Goal: Task Accomplishment & Management: Complete application form

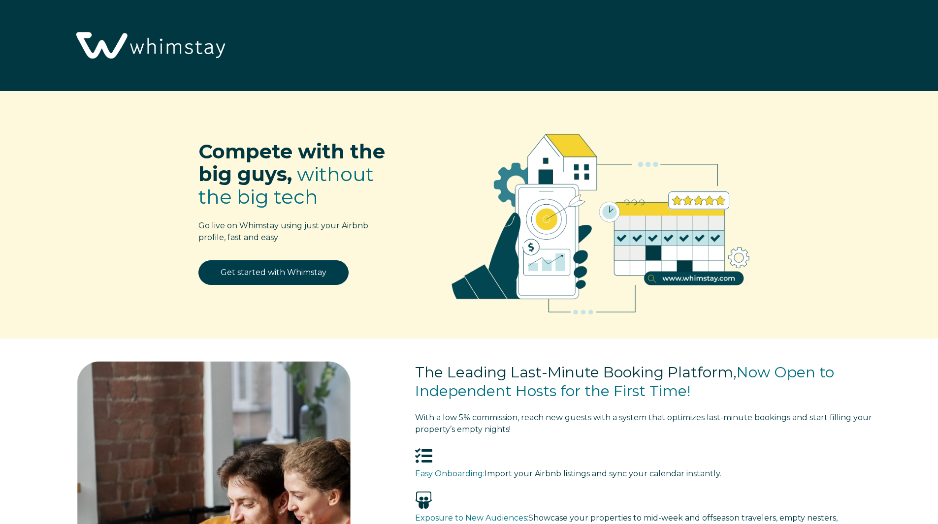
select select "RO"
click at [282, 272] on link "Get started with Whimstay" at bounding box center [273, 272] width 150 height 25
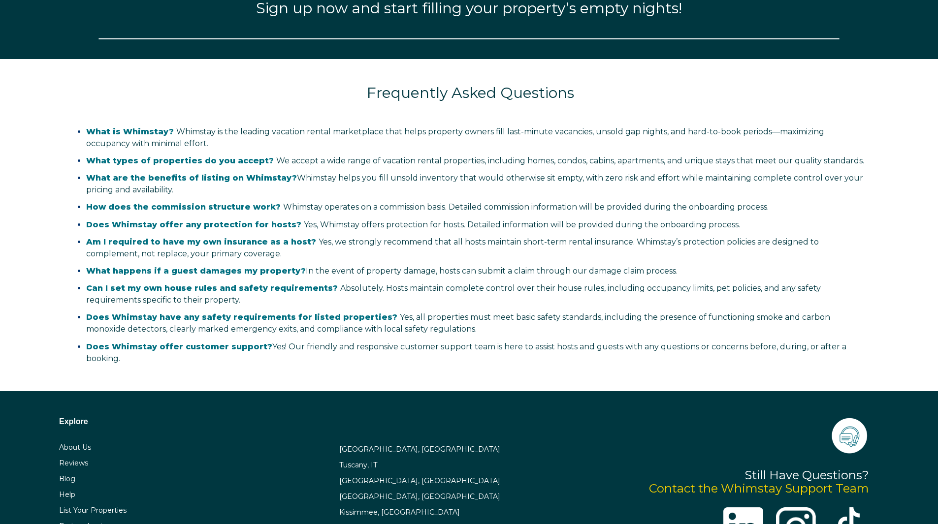
select select "RO"
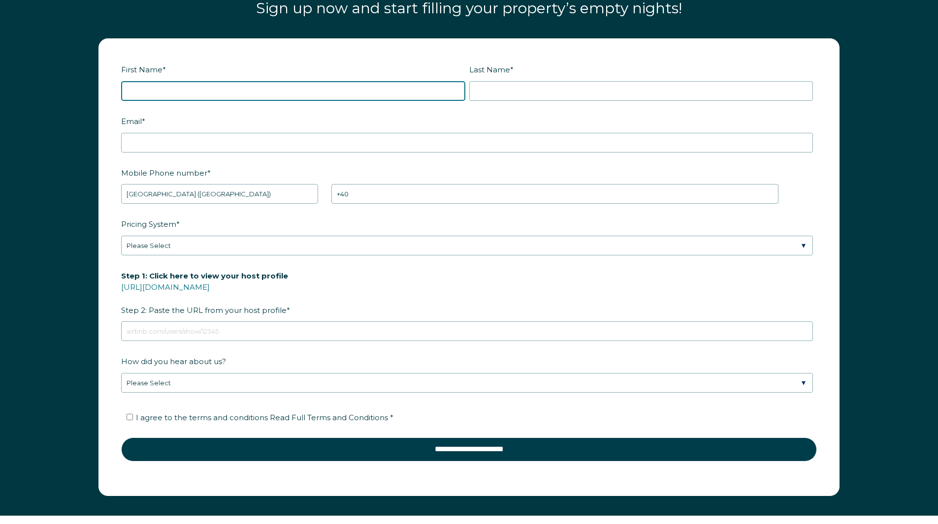
click at [288, 92] on input "First Name *" at bounding box center [293, 91] width 344 height 20
type input "[PERSON_NAME]"
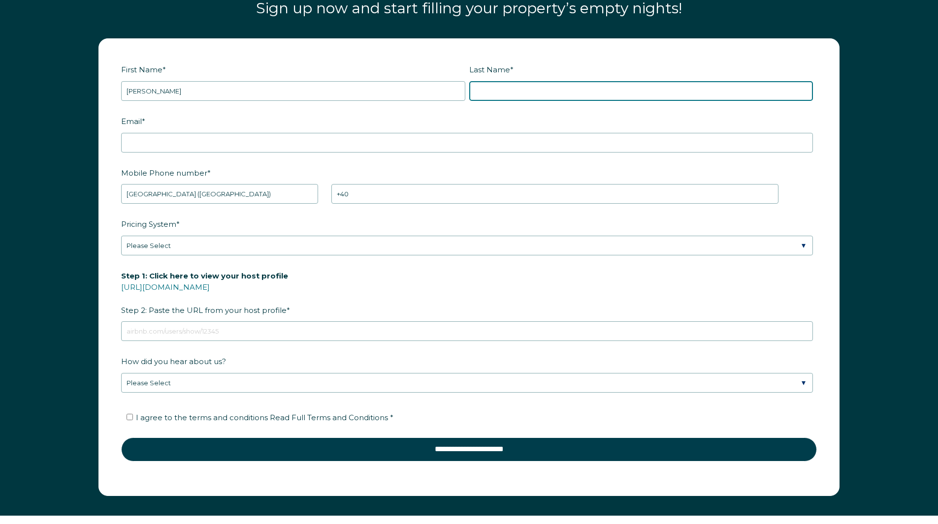
type input "[PERSON_NAME]"
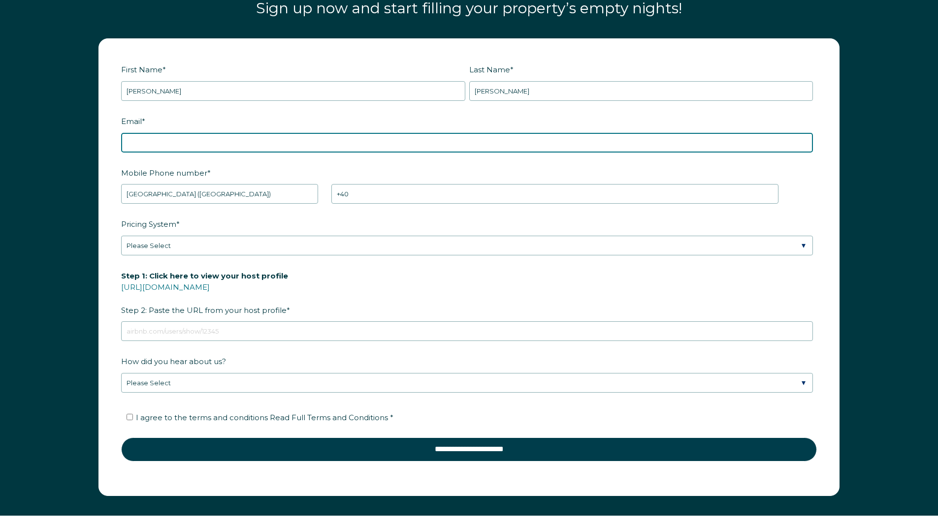
type input "[EMAIL_ADDRESS][DOMAIN_NAME]"
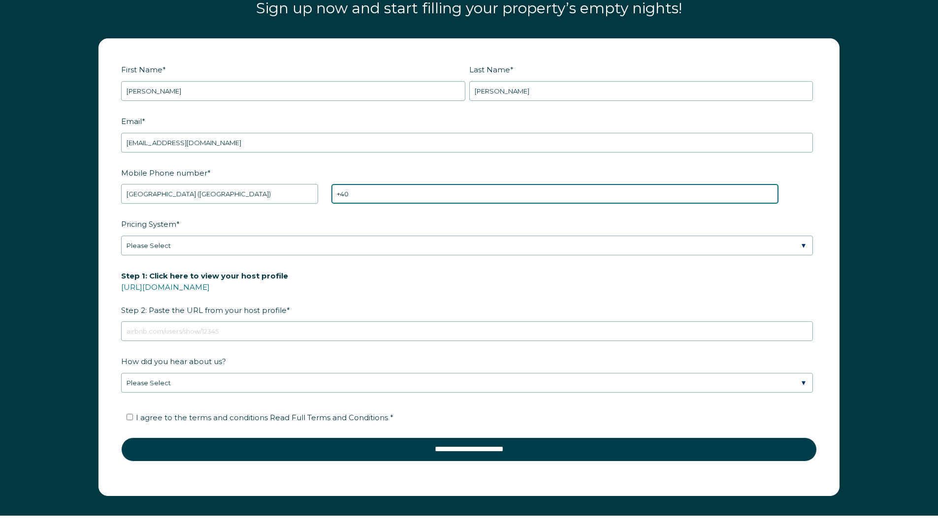
click at [402, 198] on input "+40" at bounding box center [554, 194] width 447 height 20
type input "[PHONE_NUMBER]"
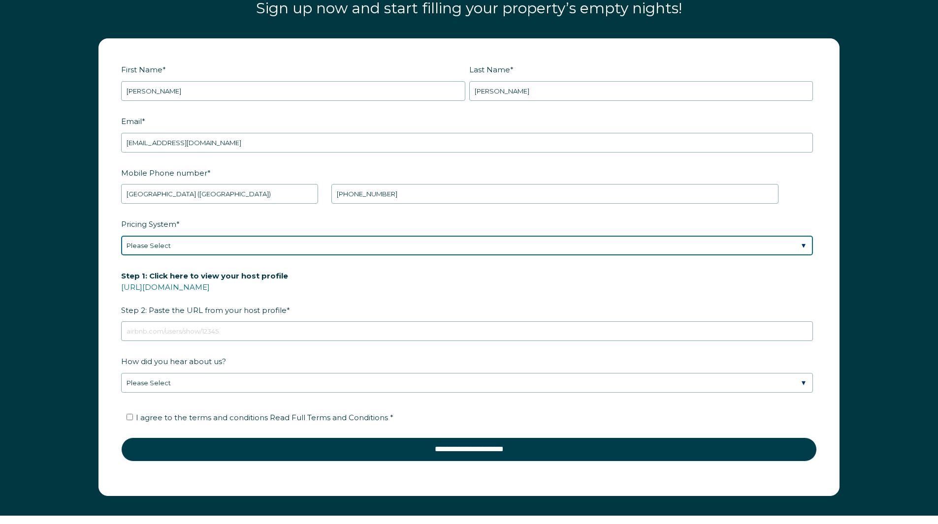
click at [256, 246] on select "Please Select Manual Airbnb Smart Pricing PriceLabs Wheelhouse Beyond Pricing 3…" at bounding box center [467, 246] width 692 height 20
select select "PriceLabs"
click at [121, 236] on select "Please Select Manual Airbnb Smart Pricing PriceLabs Wheelhouse Beyond Pricing 3…" at bounding box center [467, 246] width 692 height 20
click at [254, 249] on select "Please Select Manual Airbnb Smart Pricing PriceLabs Wheelhouse Beyond Pricing 3…" at bounding box center [467, 246] width 692 height 20
click at [121, 236] on select "Please Select Manual Airbnb Smart Pricing PriceLabs Wheelhouse Beyond Pricing 3…" at bounding box center [467, 246] width 692 height 20
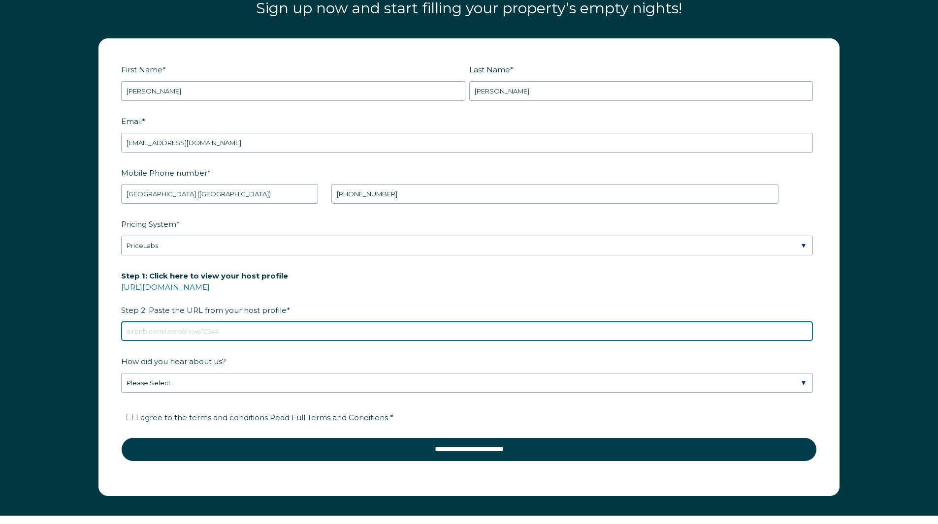
click at [212, 328] on input "Step 1: Click here to view your host profile https://www.airbnb.com/users/show/…" at bounding box center [467, 331] width 692 height 20
paste input "https://www.airbnb.com/users/show/113673504"
type input "https://www.airbnb.com/users/show/113673504"
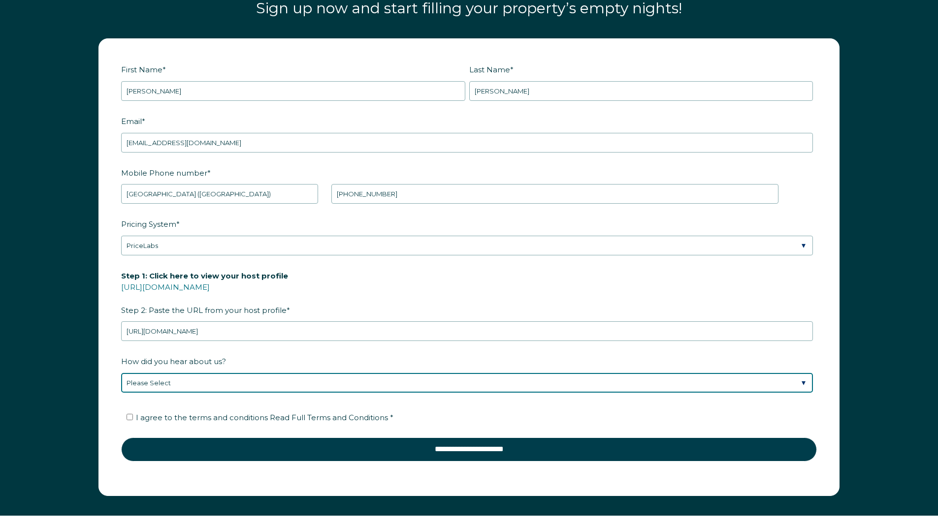
click at [203, 382] on select "Please Select Discovered Whimstay at an event or conference Found Whimstay thro…" at bounding box center [467, 383] width 692 height 20
select select "Social Media"
click at [121, 373] on select "Please Select Discovered Whimstay at an event or conference Found Whimstay thro…" at bounding box center [467, 383] width 692 height 20
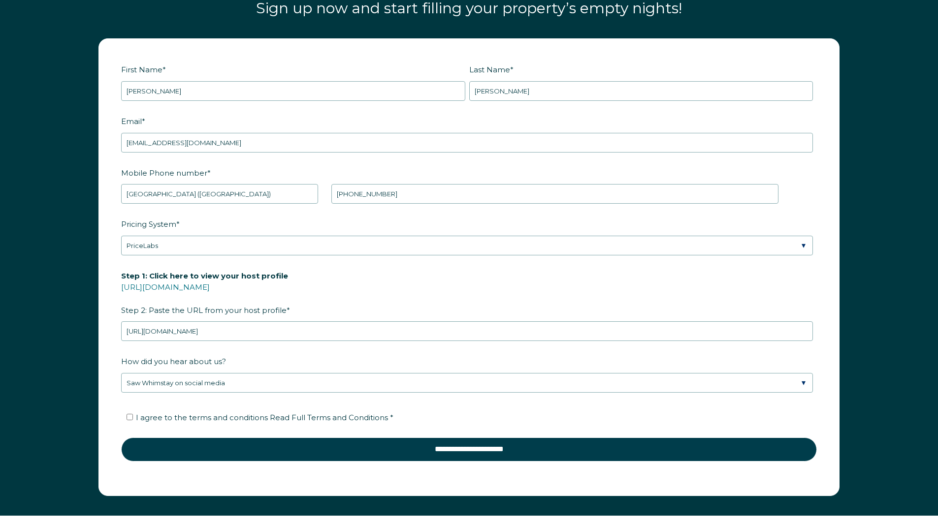
click at [206, 413] on li "I agree to the terms and conditions Read Full Terms and Conditions *" at bounding box center [473, 418] width 692 height 16
click at [226, 421] on span "I agree to the terms and conditions Read Full Terms and Conditions *" at bounding box center [264, 417] width 257 height 9
click at [133, 420] on input "I agree to the terms and conditions Read Full Terms and Conditions *" at bounding box center [130, 417] width 6 height 6
checkbox input "true"
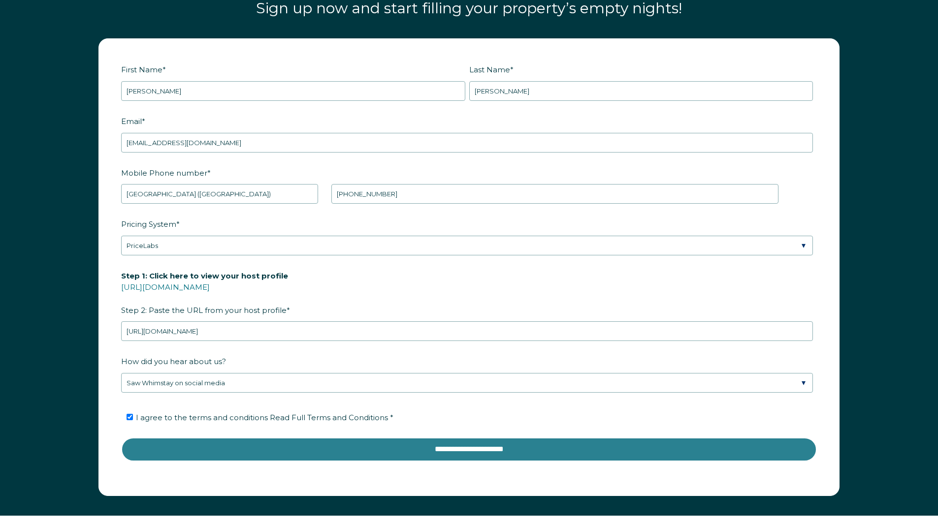
click at [468, 445] on input "**********" at bounding box center [469, 450] width 696 height 24
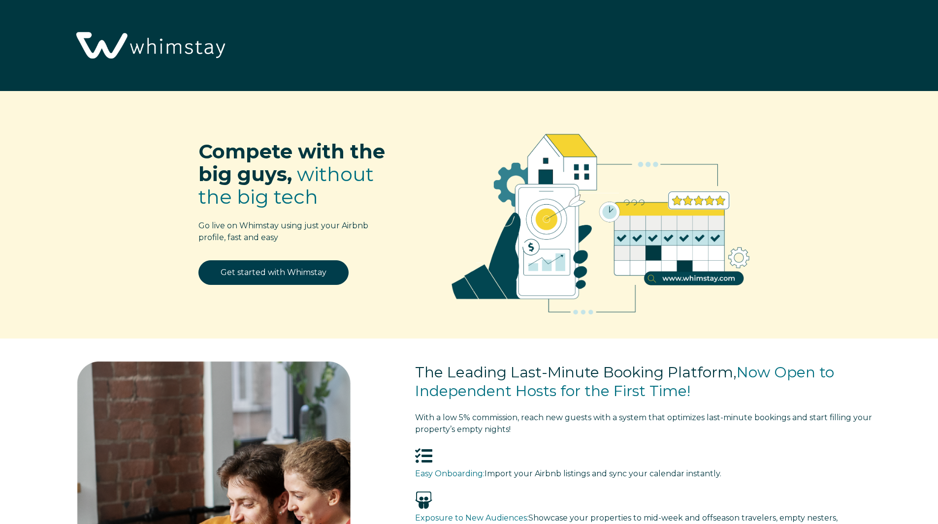
select select "RO"
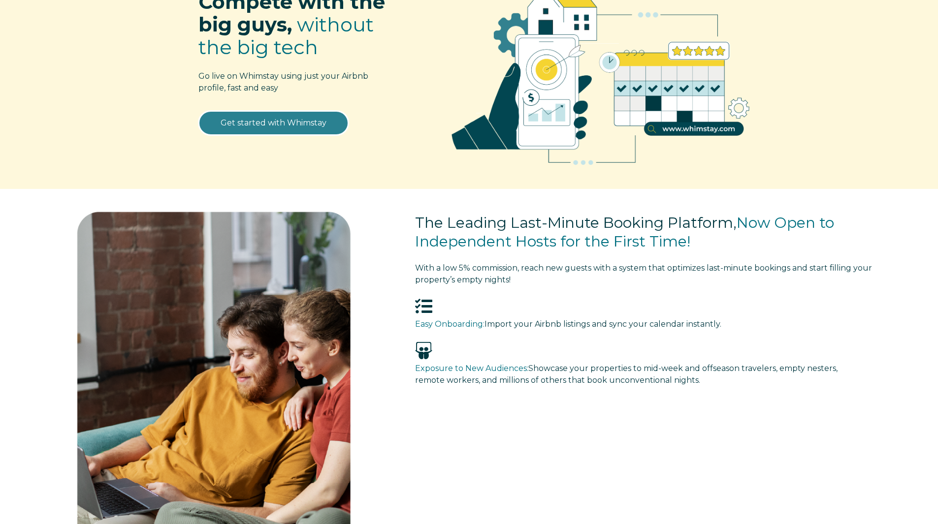
scroll to position [246, 0]
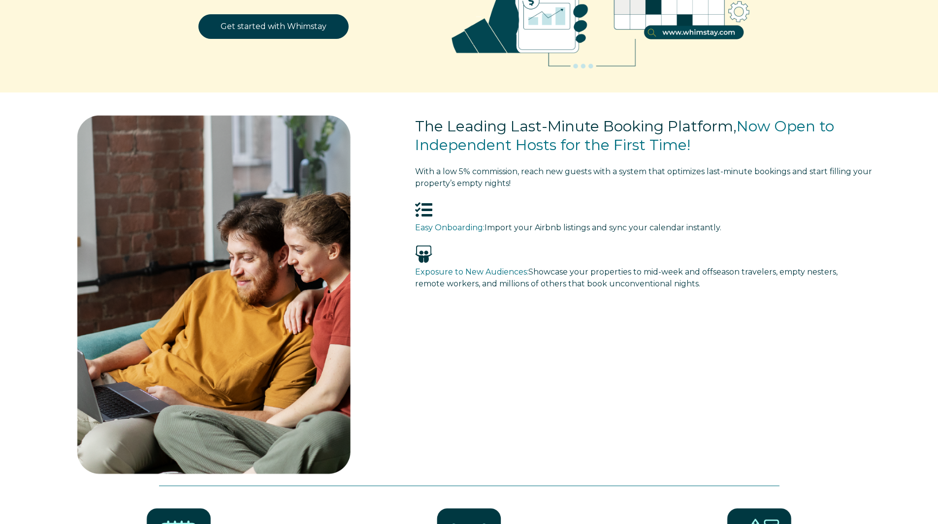
click at [281, 43] on div "Get started with Whimstay" at bounding box center [273, 32] width 218 height 36
click at [268, 35] on link "Get started with Whimstay" at bounding box center [273, 26] width 150 height 25
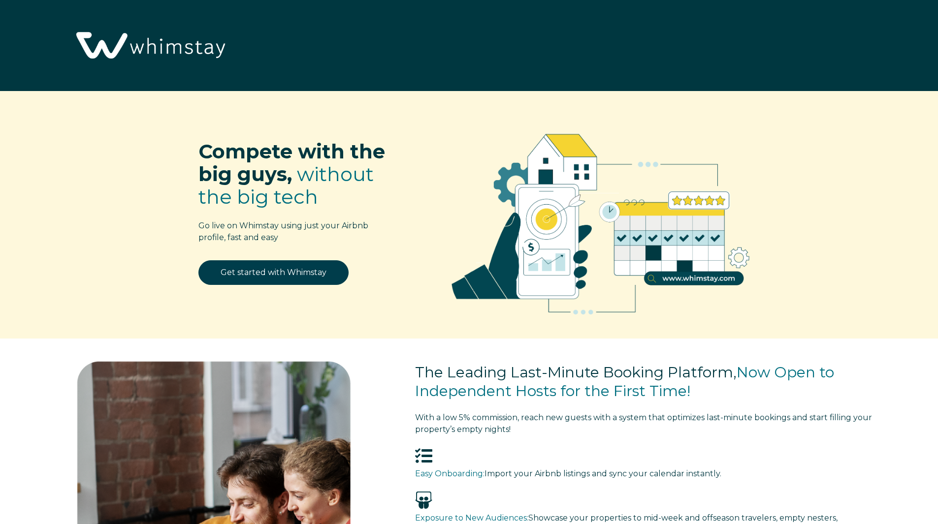
select select "RO"
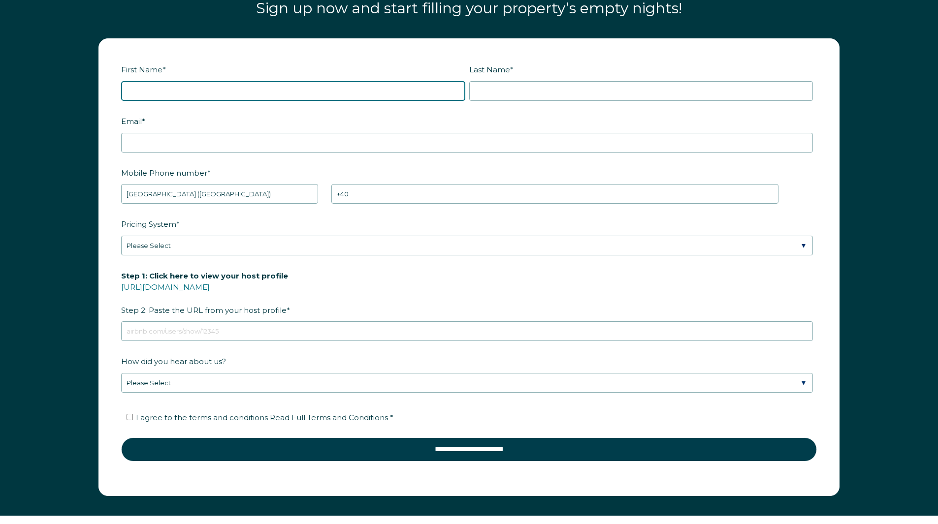
click at [210, 94] on input "First Name *" at bounding box center [293, 91] width 344 height 20
type input "[PERSON_NAME]"
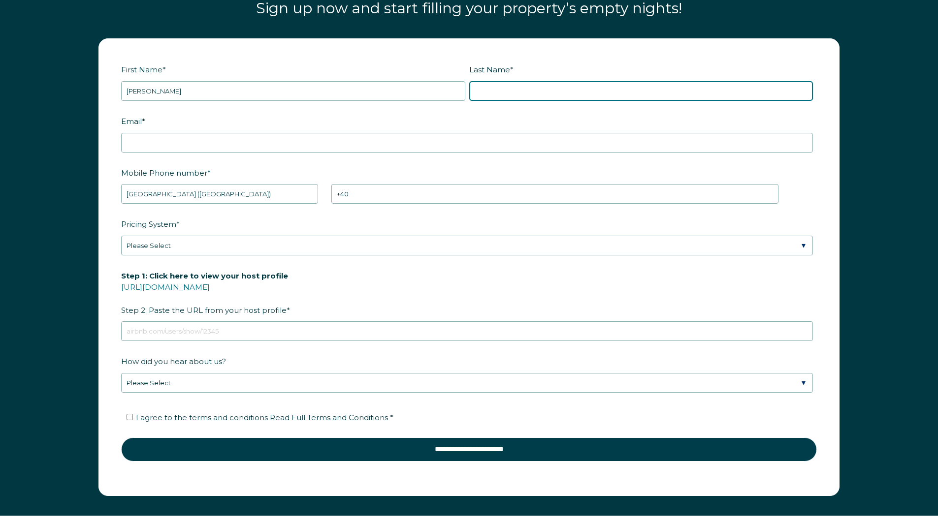
type input "Odea"
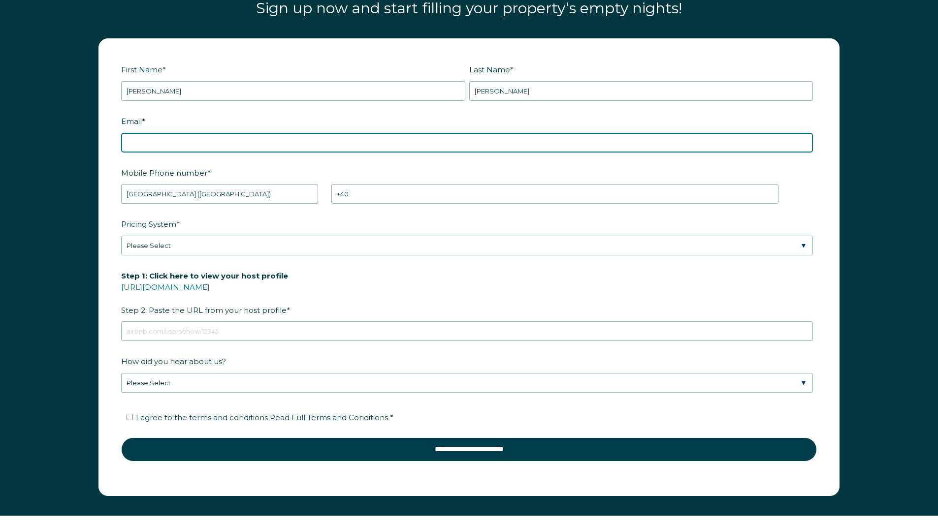
type input "crissian@gmail.com"
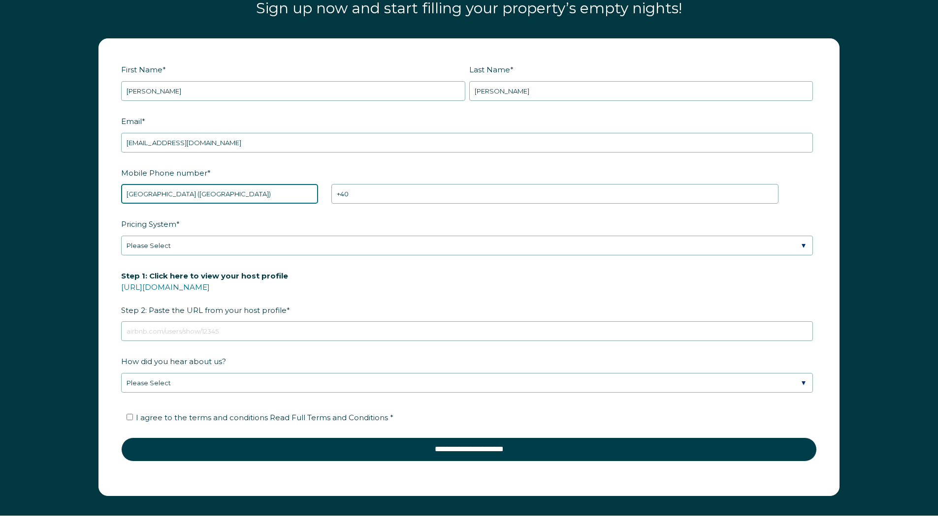
click at [218, 194] on select "* Afghanistan (‫افغانستان‬‎) Albania (Shqipëri) Algeria (‫الجزائر‬‎) American S…" at bounding box center [219, 194] width 197 height 20
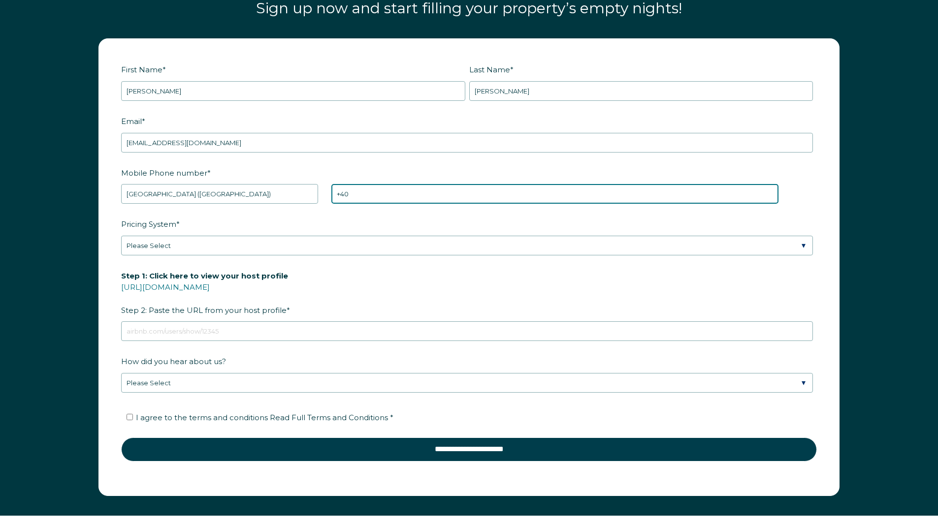
click at [392, 192] on input "+40" at bounding box center [554, 194] width 447 height 20
type input "+40 749041068"
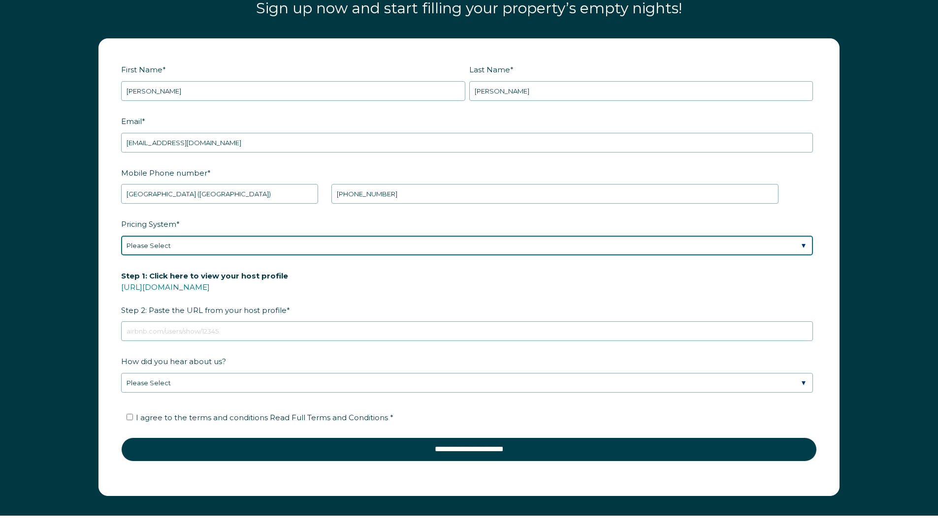
click at [240, 243] on select "Please Select Manual Airbnb Smart Pricing PriceLabs Wheelhouse Beyond Pricing 3…" at bounding box center [467, 246] width 692 height 20
select select "PriceLabs"
click at [121, 236] on select "Please Select Manual Airbnb Smart Pricing PriceLabs Wheelhouse Beyond Pricing 3…" at bounding box center [467, 246] width 692 height 20
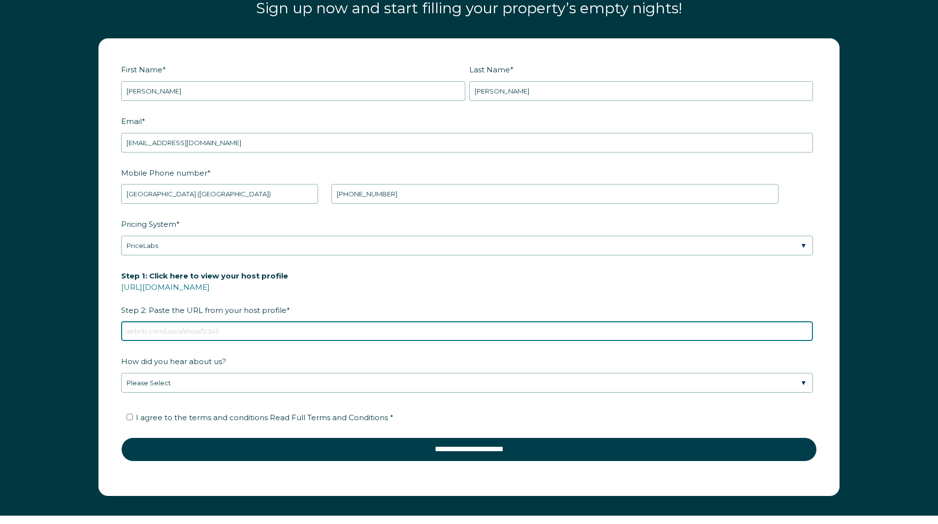
click at [170, 330] on input "Step 1: Click here to view your host profile https://www.airbnb.com/users/show/…" at bounding box center [467, 331] width 692 height 20
paste input "https://www.airbnb.com/users/show/113673504"
type input "https://www.airbnb.com/users/show/113673504"
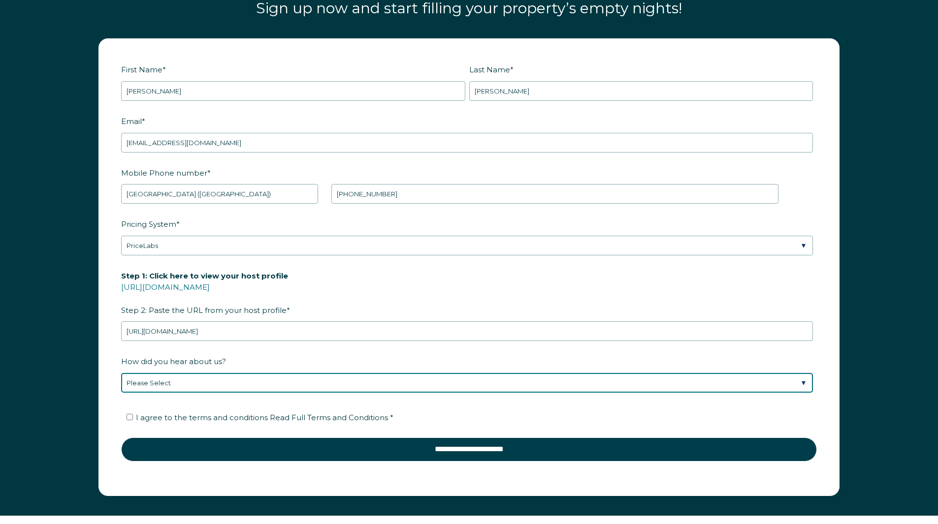
click at [264, 378] on select "Please Select Discovered Whimstay at an event or conference Found Whimstay thro…" at bounding box center [467, 383] width 692 height 20
select select "Social Media"
click at [121, 373] on select "Please Select Discovered Whimstay at an event or conference Found Whimstay thro…" at bounding box center [467, 383] width 692 height 20
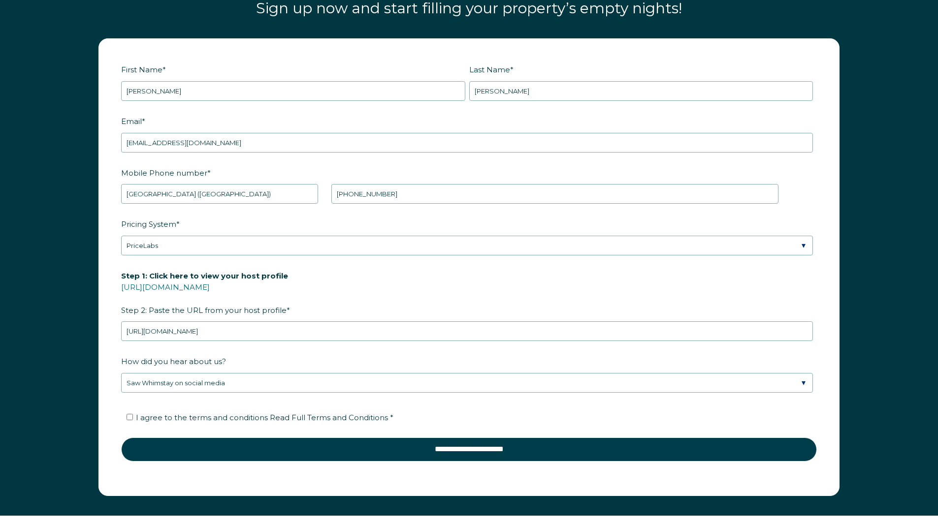
click at [223, 421] on span "I agree to the terms and conditions Read Full Terms and Conditions *" at bounding box center [264, 417] width 257 height 9
click at [133, 420] on input "I agree to the terms and conditions Read Full Terms and Conditions *" at bounding box center [130, 417] width 6 height 6
checkbox input "true"
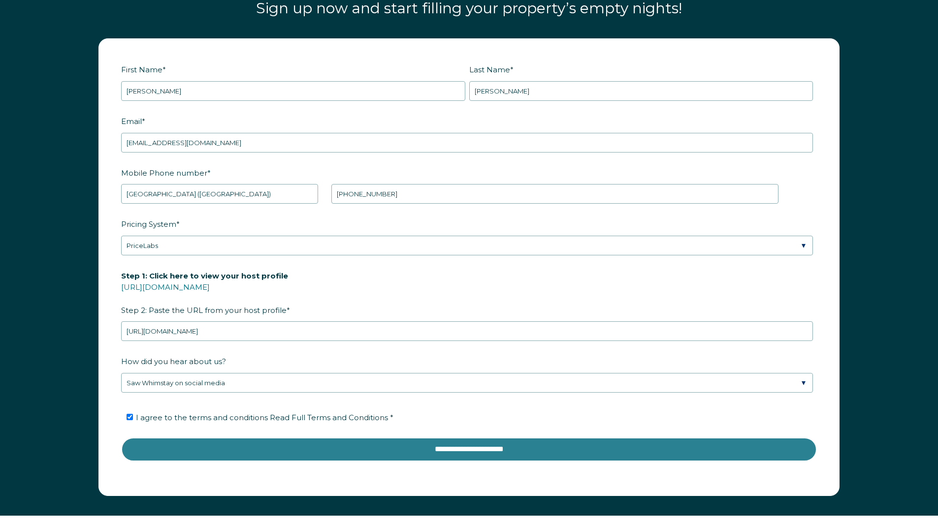
click at [464, 448] on input "**********" at bounding box center [469, 450] width 696 height 24
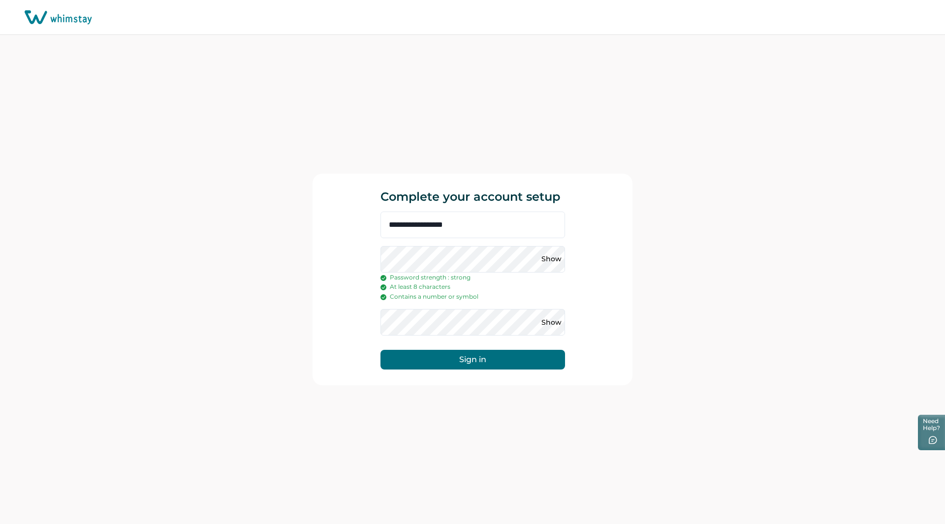
click at [418, 337] on form "**********" at bounding box center [473, 291] width 185 height 159
click at [453, 358] on button "Sign in" at bounding box center [473, 360] width 185 height 20
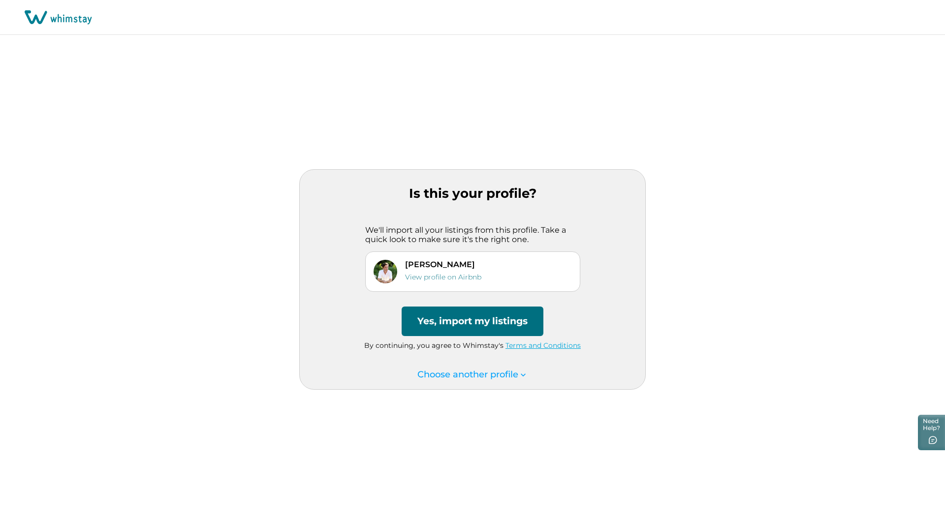
click at [504, 317] on button "Yes, import my listings" at bounding box center [473, 322] width 142 height 30
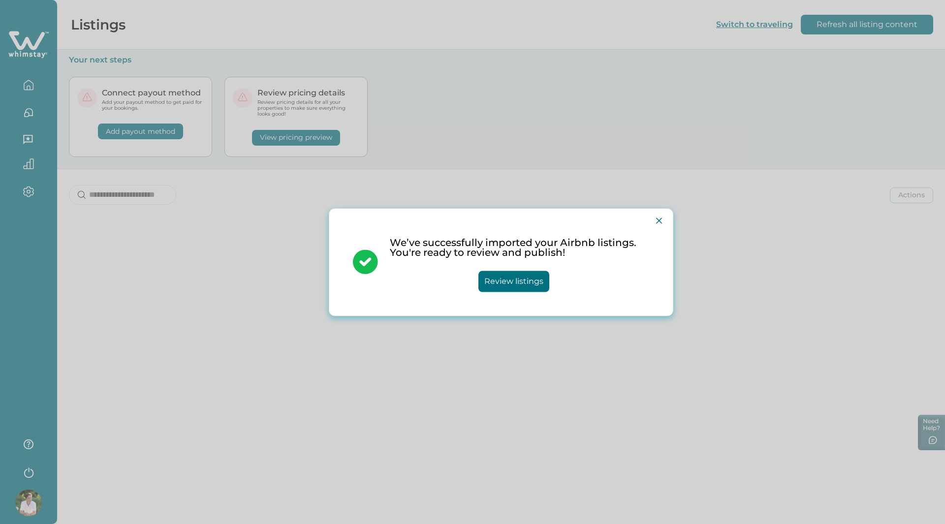
click at [519, 284] on button "Review listings" at bounding box center [514, 281] width 71 height 21
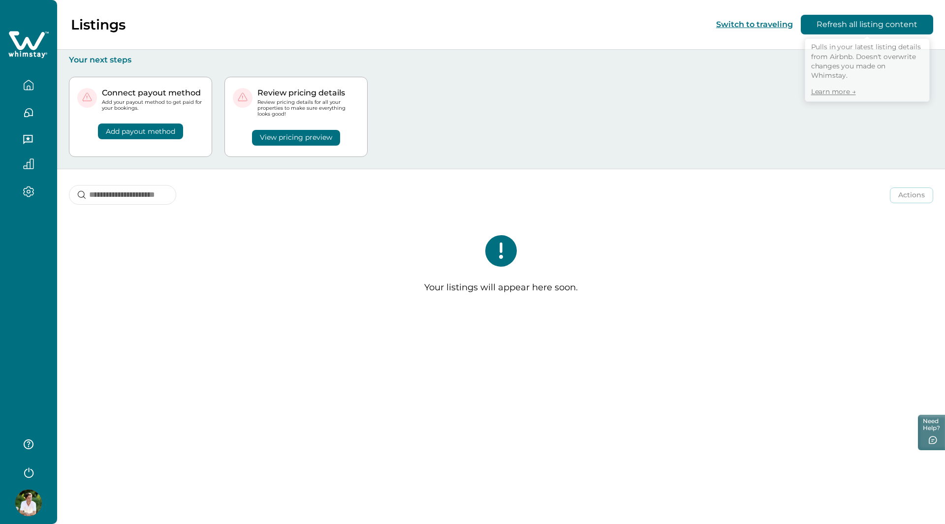
click at [877, 24] on button "Refresh all listing content" at bounding box center [867, 25] width 132 height 20
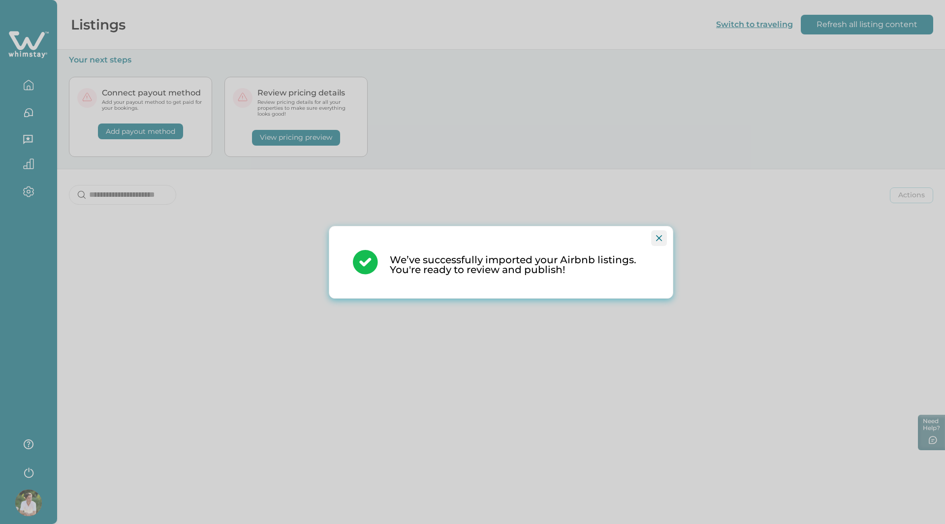
click at [662, 243] on button "Close" at bounding box center [659, 238] width 16 height 16
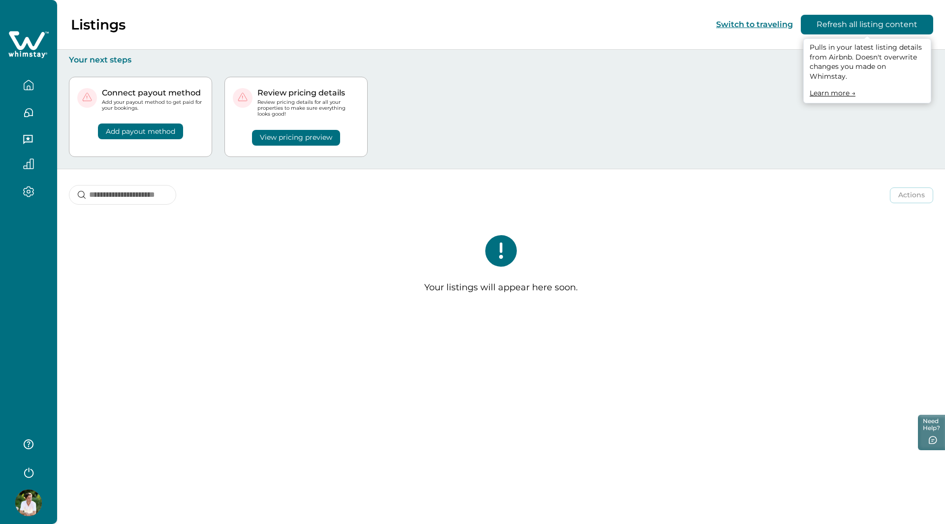
click at [826, 89] on link "Learn more →" at bounding box center [833, 93] width 46 height 9
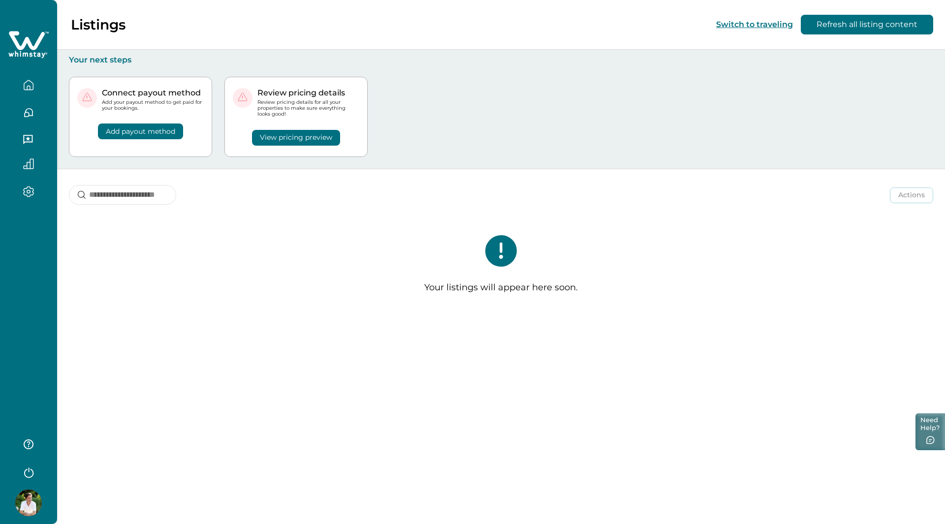
click at [926, 442] on icon "button" at bounding box center [930, 440] width 9 height 9
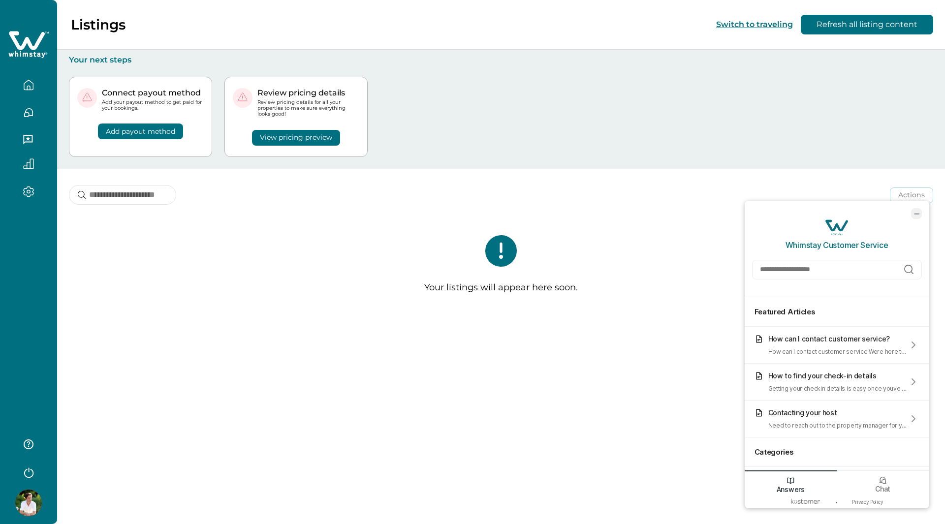
click at [919, 213] on icon "minimize chat widget" at bounding box center [916, 213] width 9 height 9
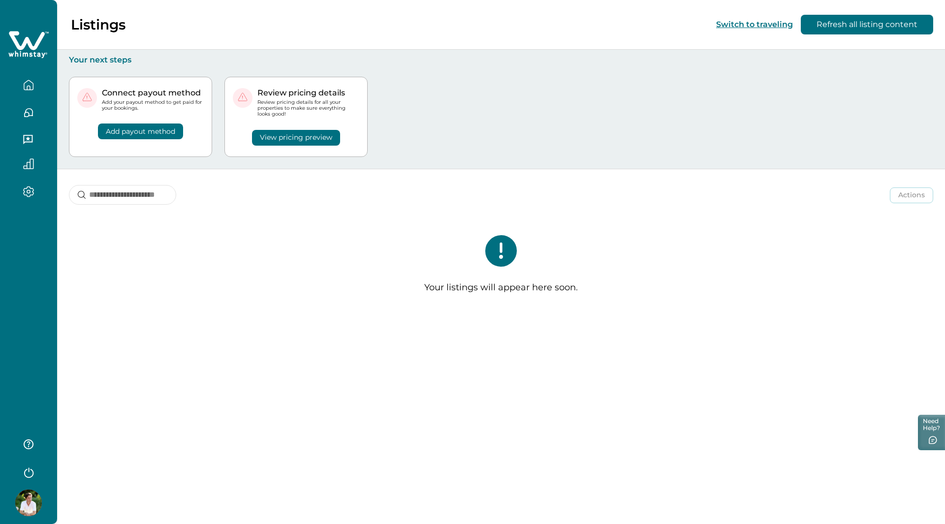
click at [30, 188] on icon "button" at bounding box center [28, 191] width 11 height 11
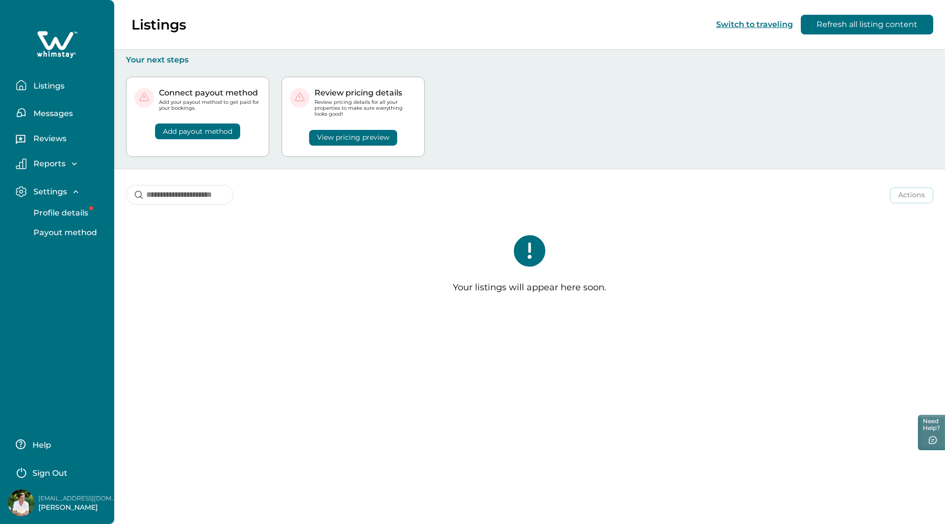
click at [68, 209] on p "Profile details" at bounding box center [60, 213] width 58 height 10
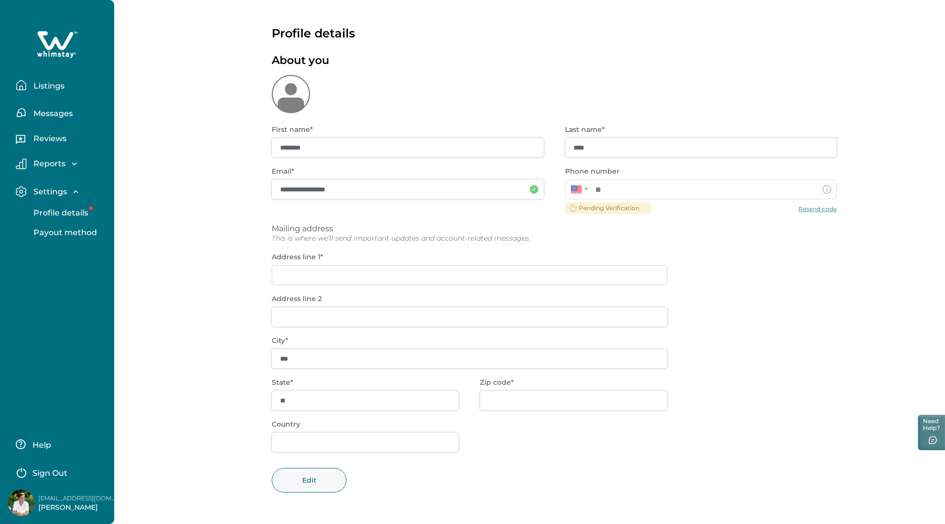
type input "**********"
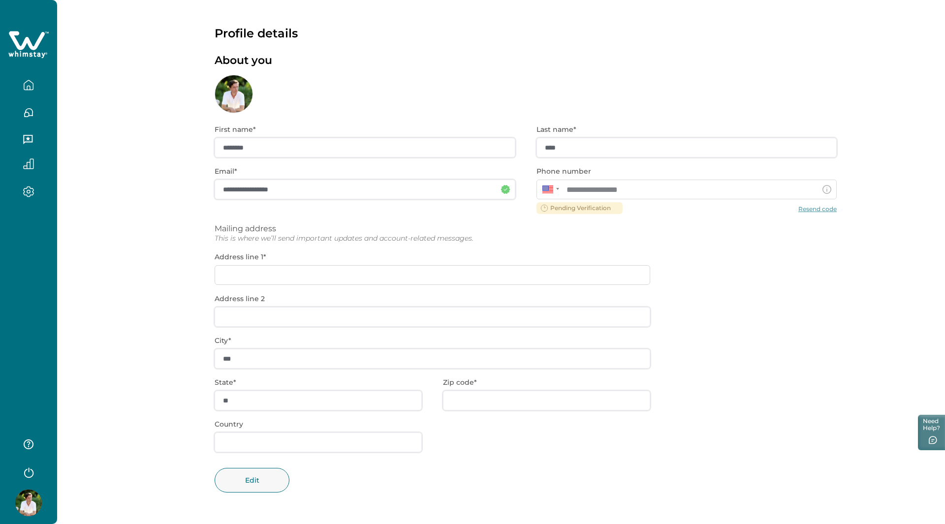
click at [583, 197] on div "**********" at bounding box center [687, 190] width 301 height 20
click at [551, 193] on div at bounding box center [548, 189] width 12 height 10
click at [556, 189] on div at bounding box center [557, 189] width 3 height 2
click at [25, 89] on icon "button" at bounding box center [28, 85] width 11 height 11
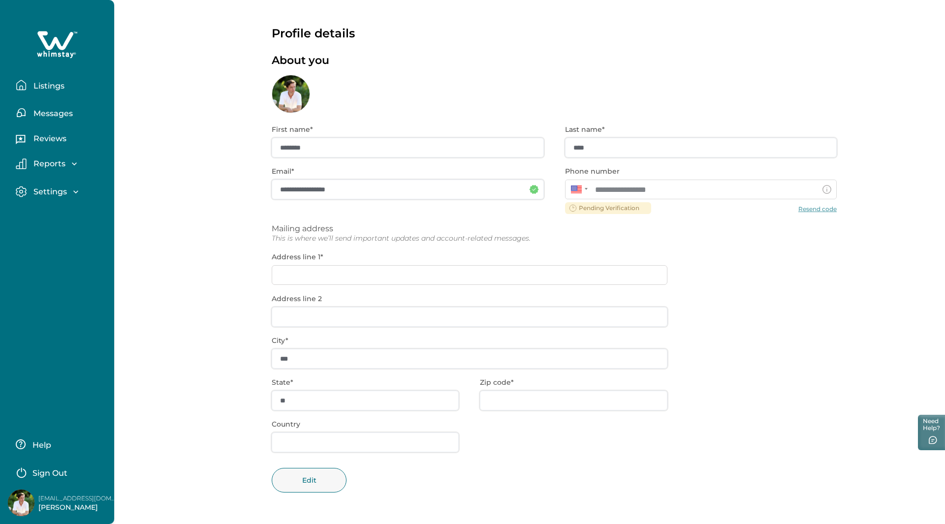
click at [55, 162] on p "Reports" at bounding box center [48, 164] width 35 height 10
click at [49, 248] on p "Settings" at bounding box center [49, 248] width 36 height 10
click at [57, 142] on p "Reviews" at bounding box center [49, 139] width 36 height 10
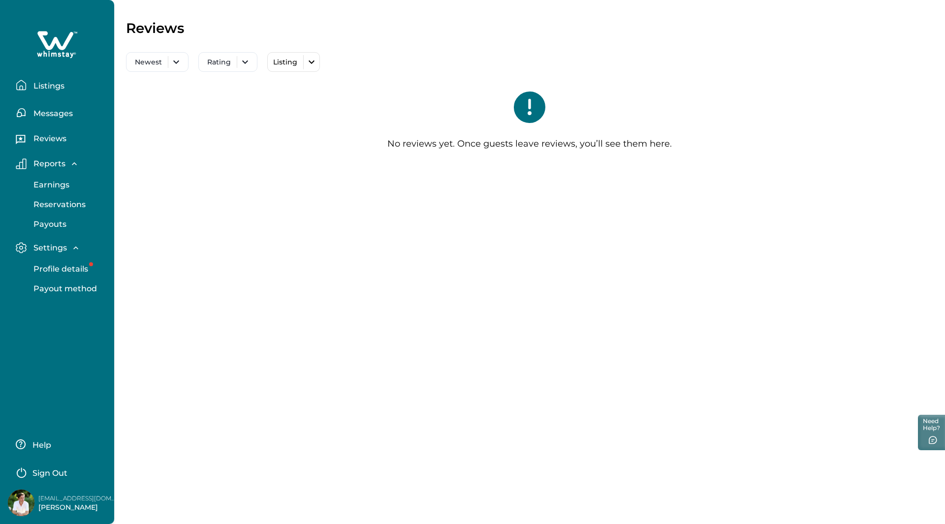
click at [50, 89] on p "Listings" at bounding box center [48, 86] width 34 height 10
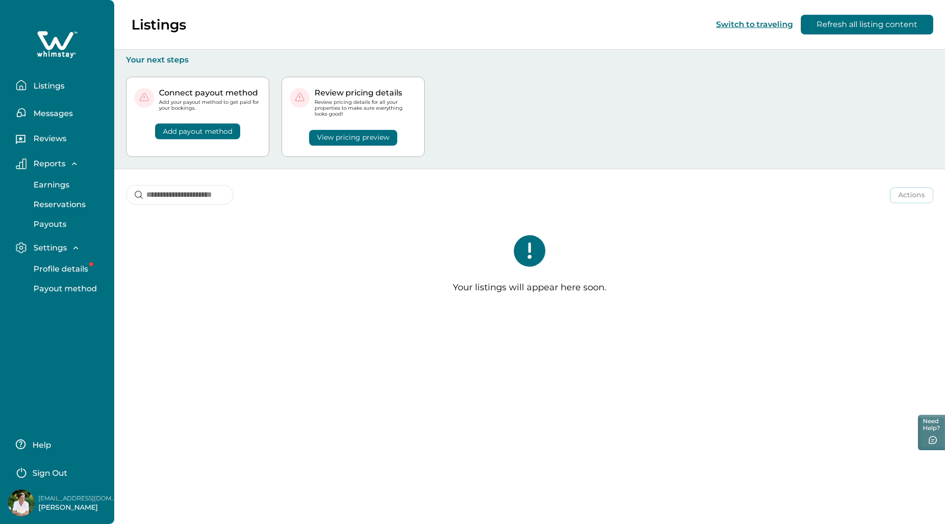
click at [372, 131] on div "View pricing preview" at bounding box center [353, 132] width 127 height 28
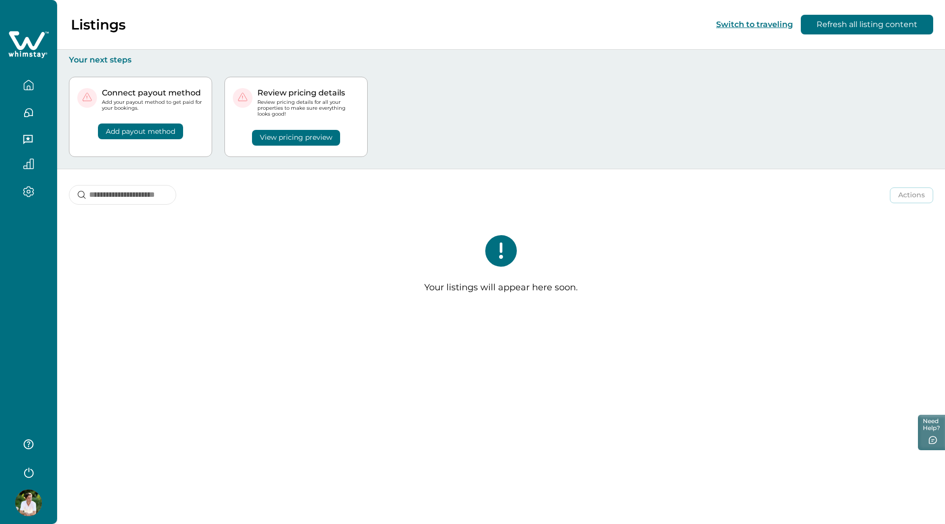
click at [316, 141] on button "View pricing preview" at bounding box center [296, 138] width 88 height 16
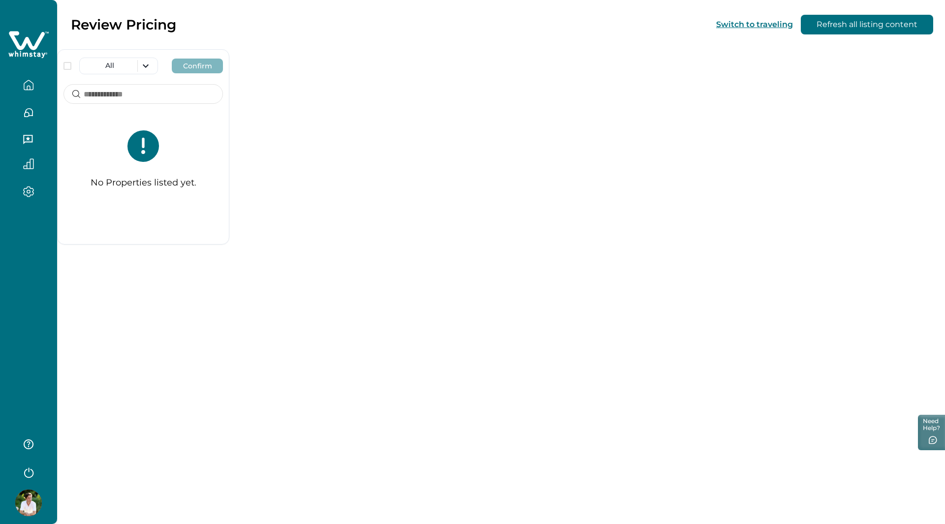
click at [849, 28] on button "Refresh all listing content" at bounding box center [867, 25] width 132 height 20
